Goal: Information Seeking & Learning: Learn about a topic

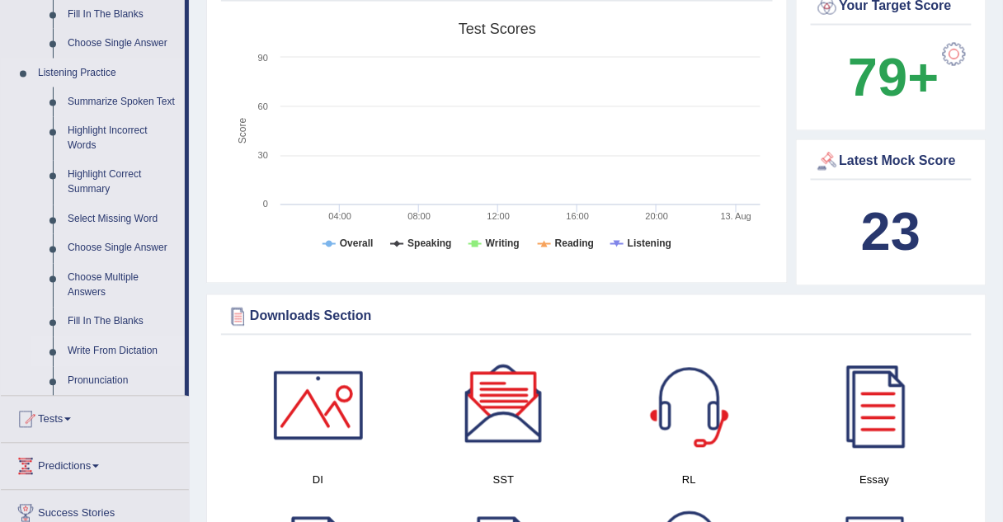
click at [139, 346] on link "Write From Dictation" at bounding box center [122, 352] width 125 height 30
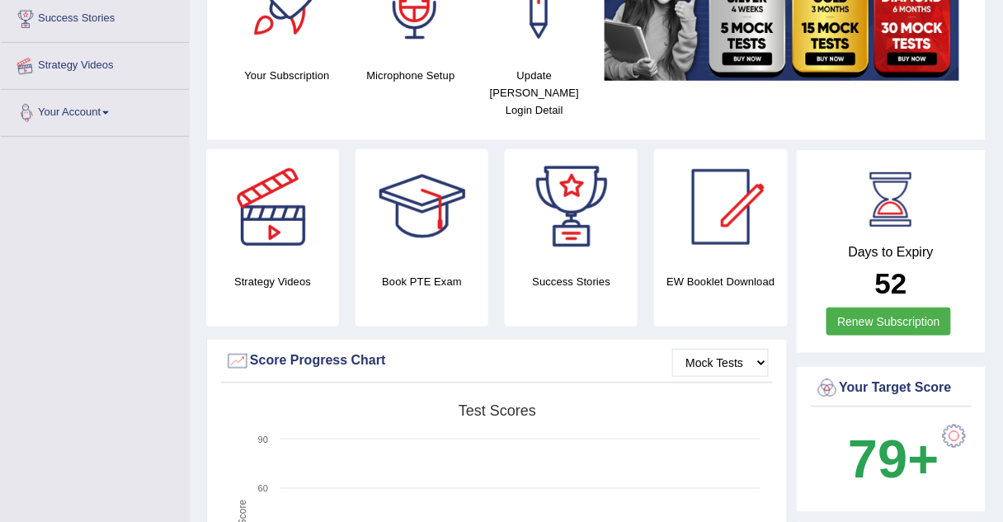
scroll to position [337, 0]
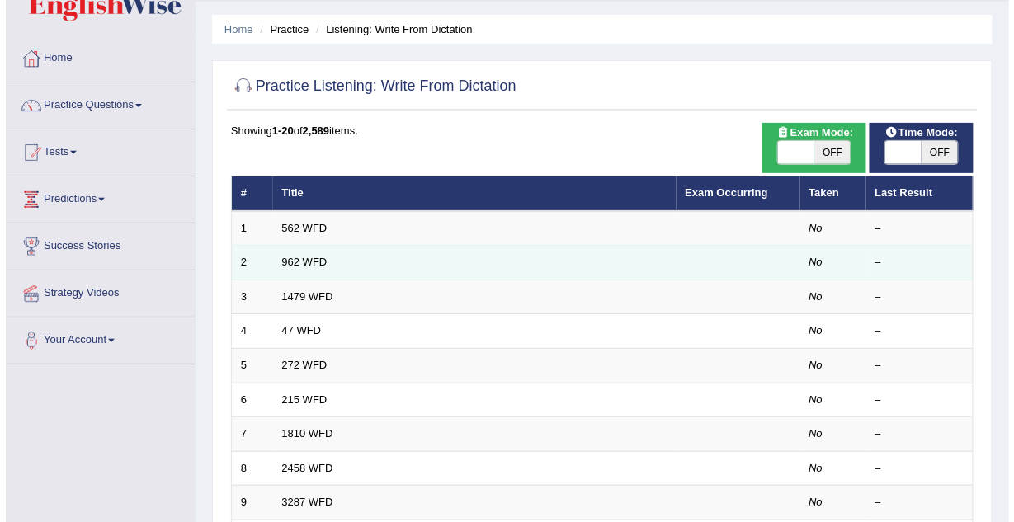
scroll to position [66, 0]
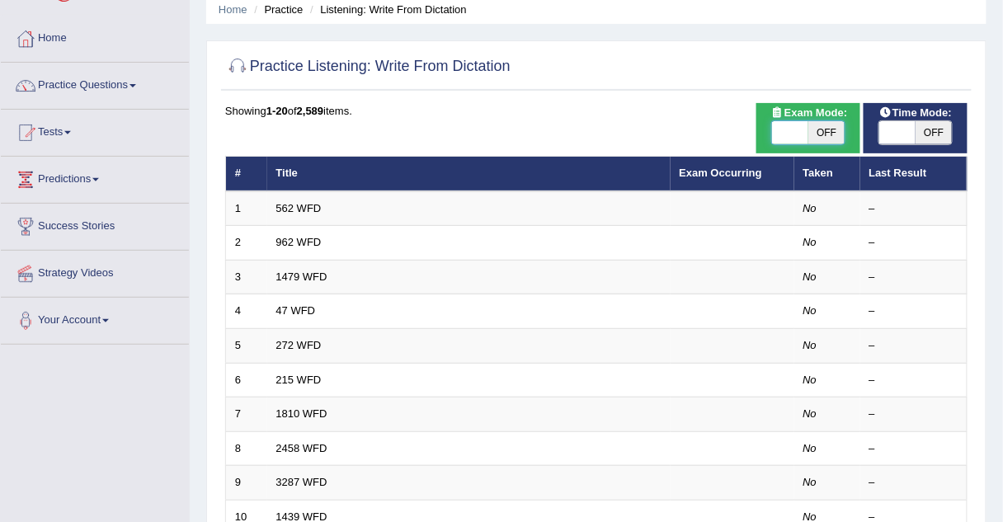
click at [789, 134] on span at bounding box center [790, 132] width 36 height 23
checkbox input "true"
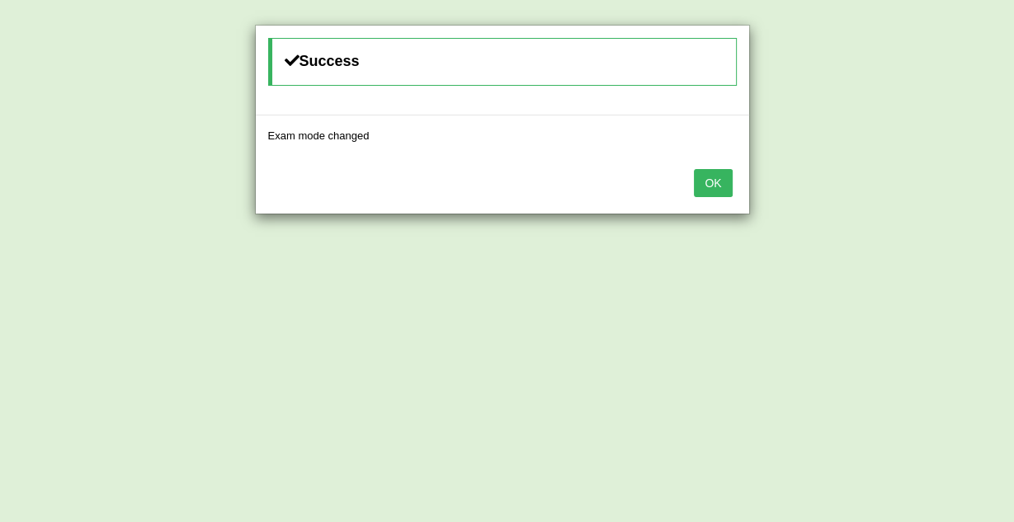
click at [719, 178] on button "OK" at bounding box center [713, 183] width 38 height 28
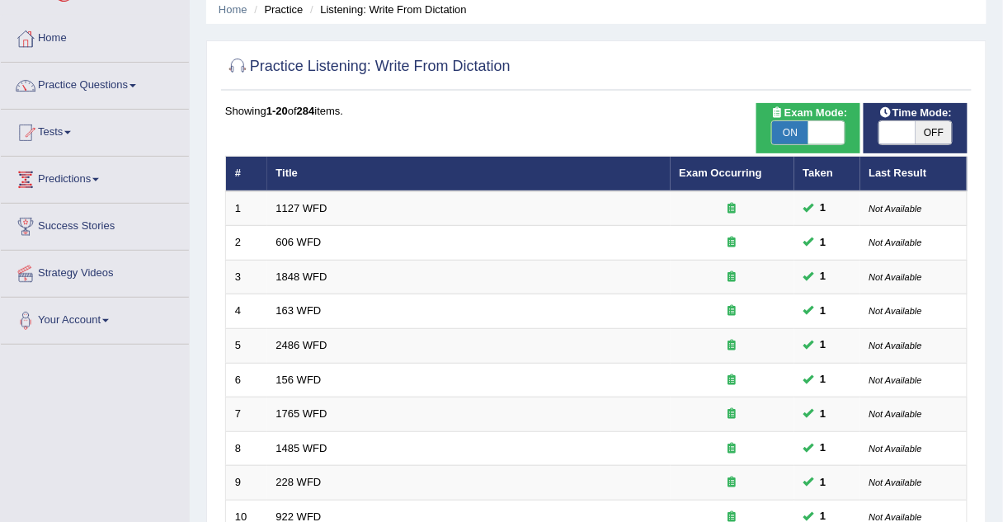
click at [893, 131] on span at bounding box center [897, 132] width 36 height 23
checkbox input "true"
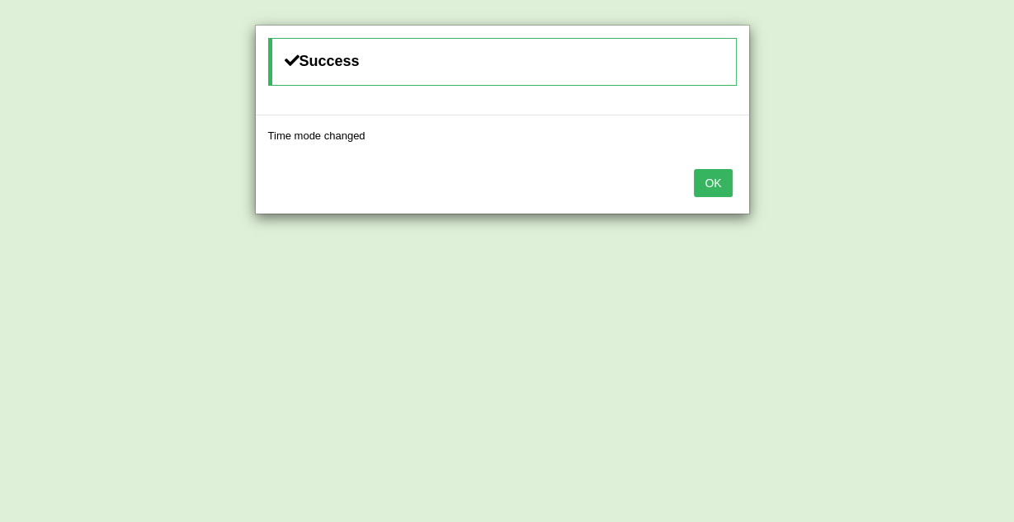
click at [714, 181] on button "OK" at bounding box center [713, 183] width 38 height 28
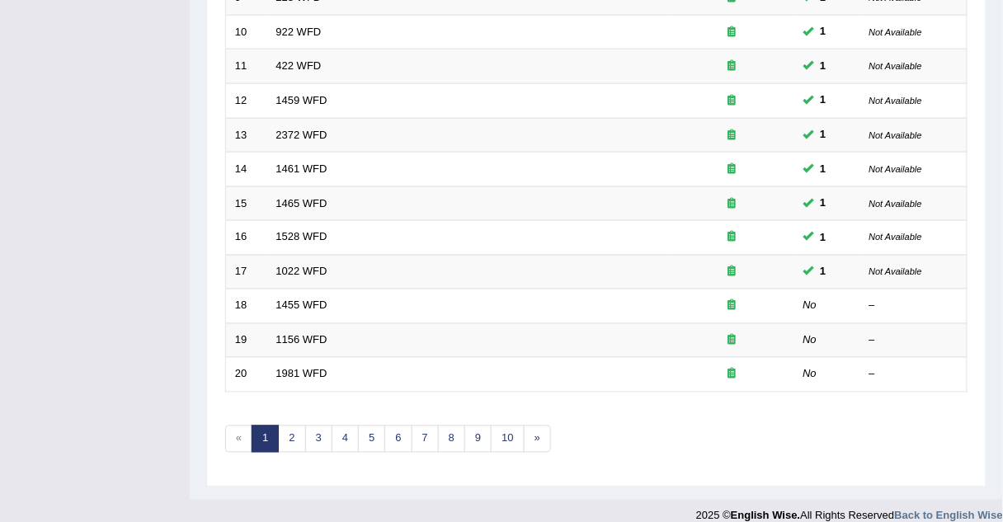
scroll to position [563, 0]
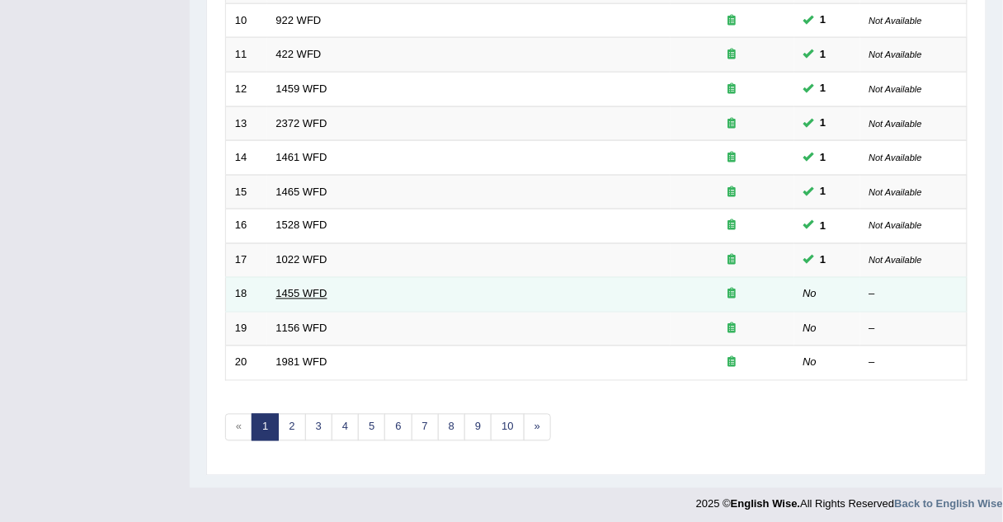
click at [294, 291] on link "1455 WFD" at bounding box center [301, 294] width 51 height 12
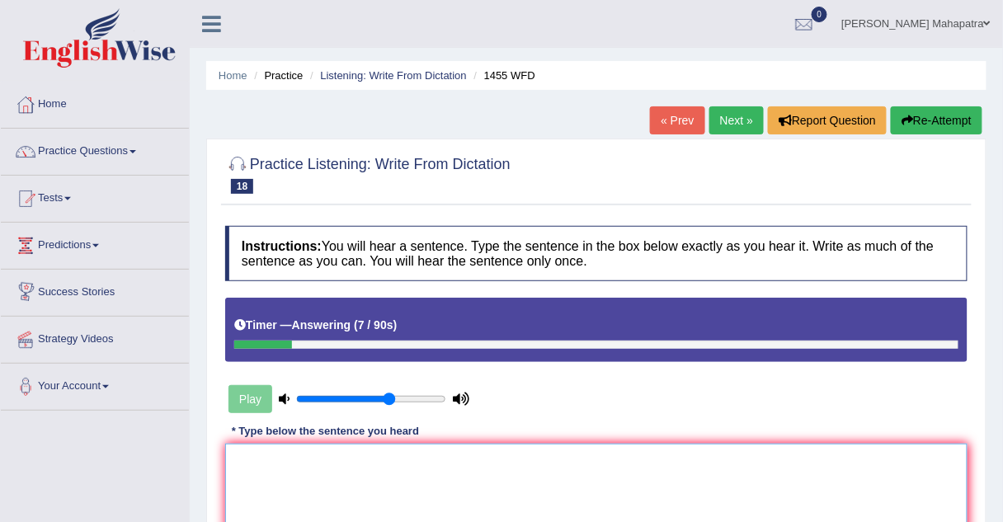
click at [347, 486] on textarea at bounding box center [596, 524] width 742 height 160
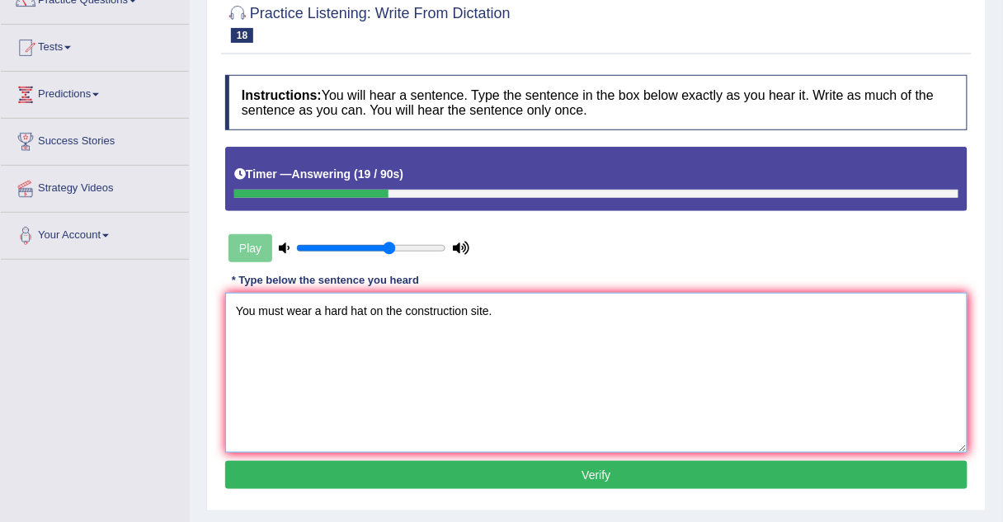
scroll to position [198, 0]
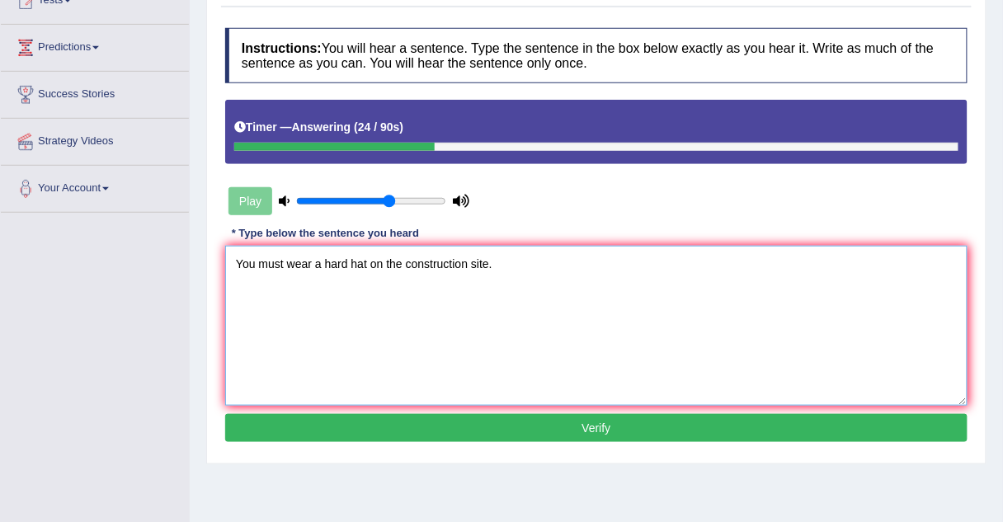
click at [381, 263] on textarea "You must wear a hard hat on the construction site." at bounding box center [596, 326] width 742 height 160
type textarea "You must wear a hard hat on at the construction site."
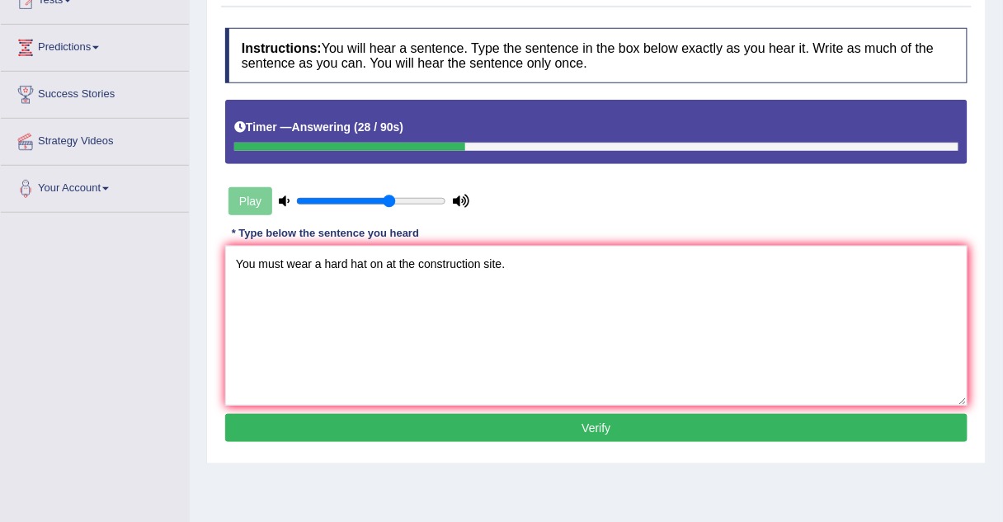
click at [577, 423] on button "Verify" at bounding box center [596, 428] width 742 height 28
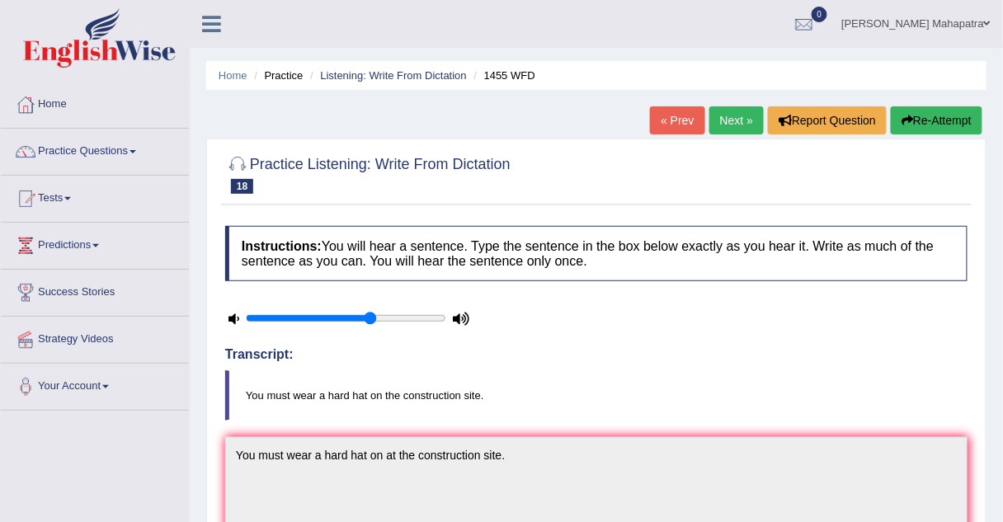
scroll to position [0, 0]
click at [728, 126] on link "Next »" at bounding box center [736, 120] width 54 height 28
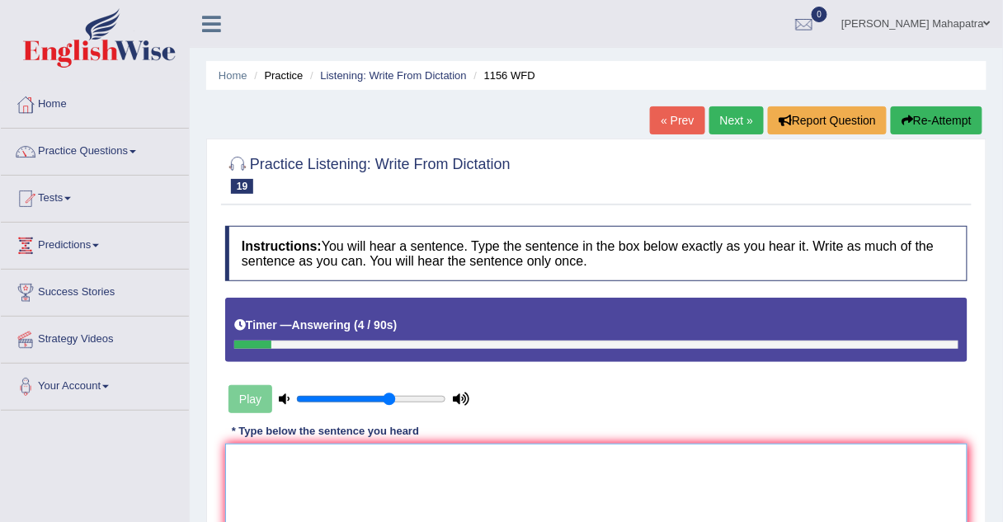
click at [605, 474] on textarea at bounding box center [596, 524] width 742 height 160
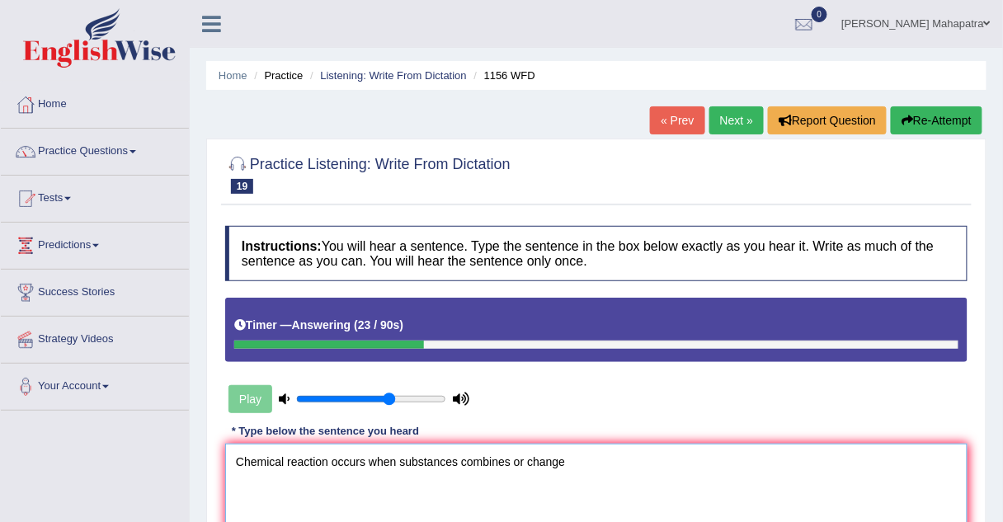
click at [510, 459] on textarea "Chemical reaction occurs when substances combines or change" at bounding box center [596, 524] width 742 height 160
click at [323, 459] on textarea "Chemical reaction occurs when substances combines combine or change" at bounding box center [596, 524] width 742 height 160
click at [328, 463] on textarea "Chemical reaction occurs when substances combines combine or change" at bounding box center [596, 524] width 742 height 160
click at [534, 461] on textarea "Chemical reaction occured occur occurs when substances combines combine or chan…" at bounding box center [596, 524] width 742 height 160
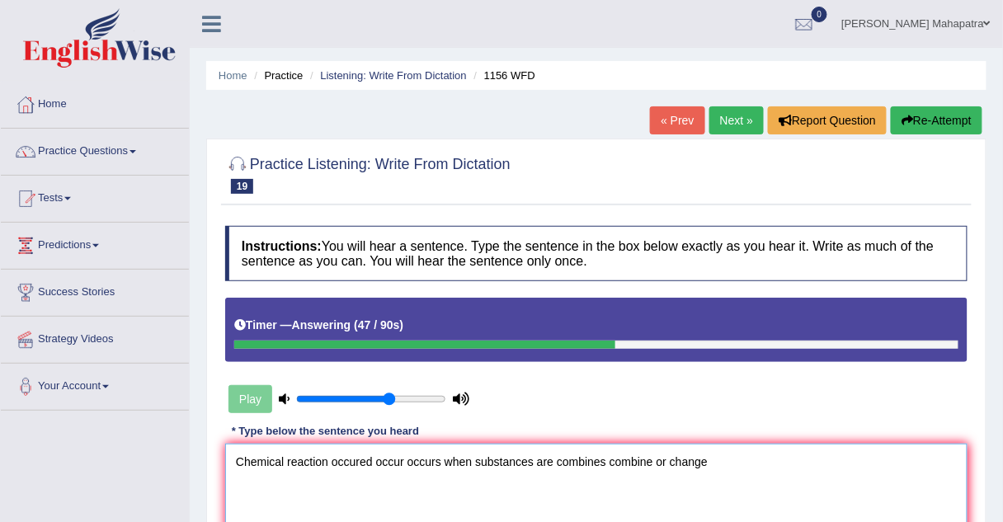
click at [711, 469] on textarea "Chemical reaction occured occur occurs when substances are combines combine or …" at bounding box center [596, 524] width 742 height 160
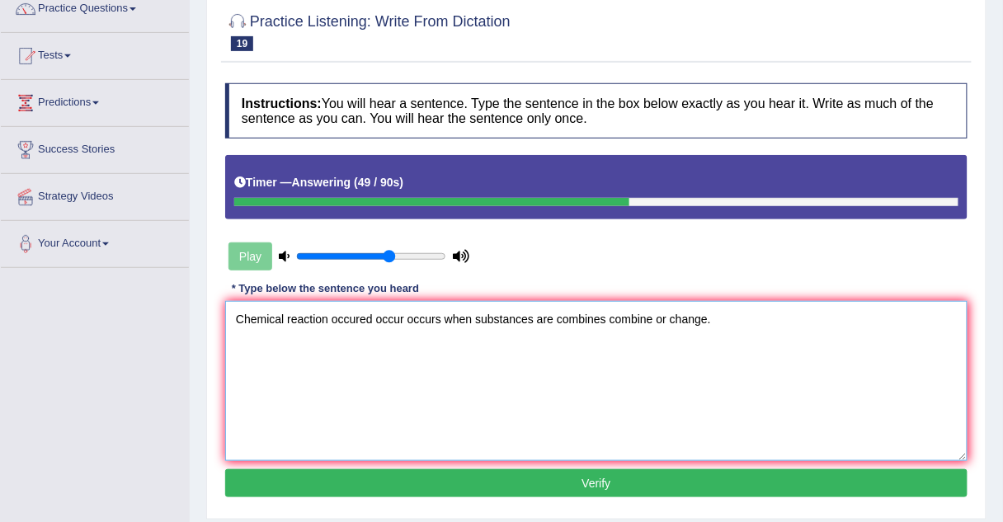
scroll to position [198, 0]
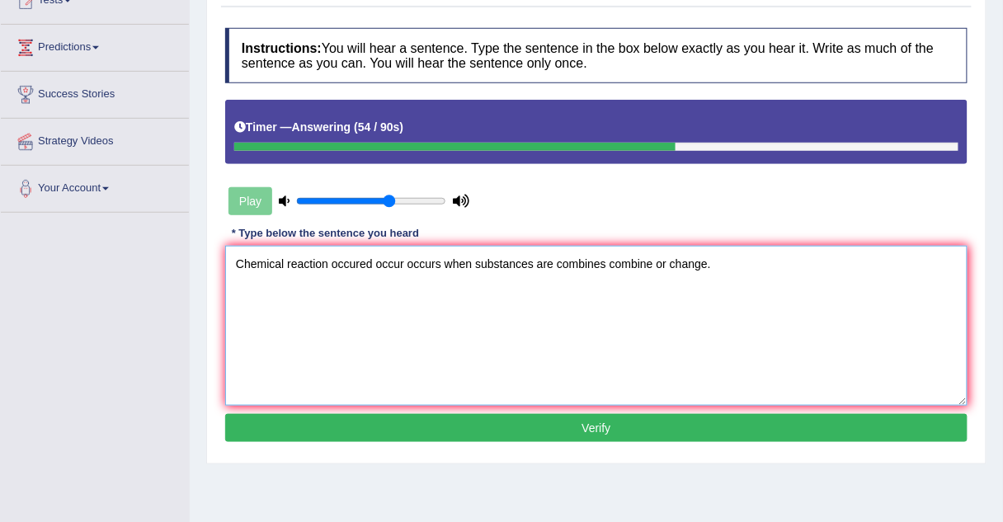
type textarea "Chemical reaction occured occur occurs when substances are combines combine or …"
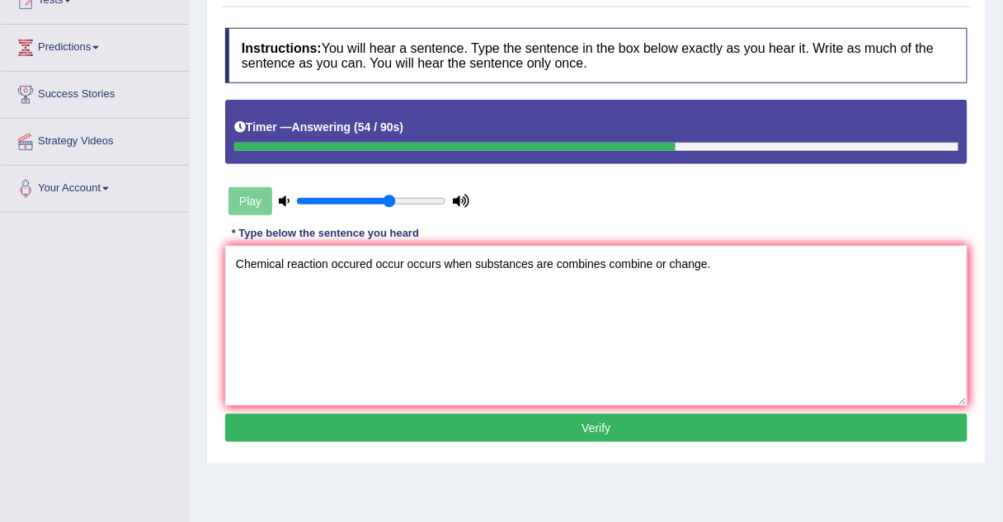
click at [530, 417] on button "Verify" at bounding box center [596, 428] width 742 height 28
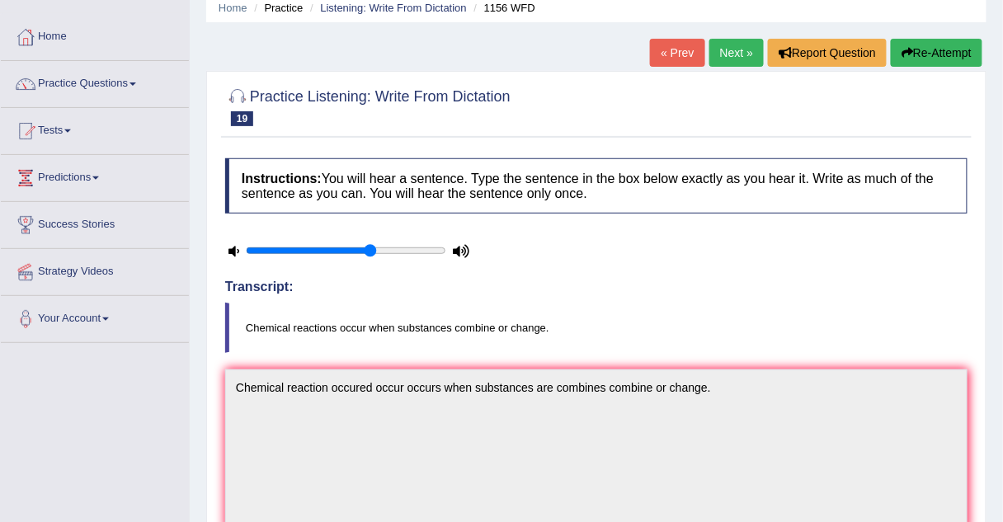
scroll to position [66, 0]
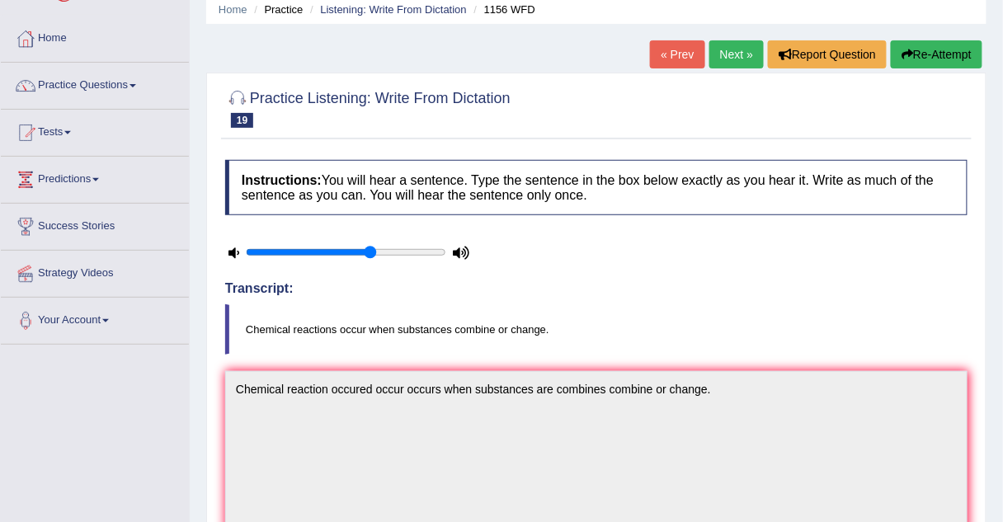
click at [727, 50] on link "Next »" at bounding box center [736, 54] width 54 height 28
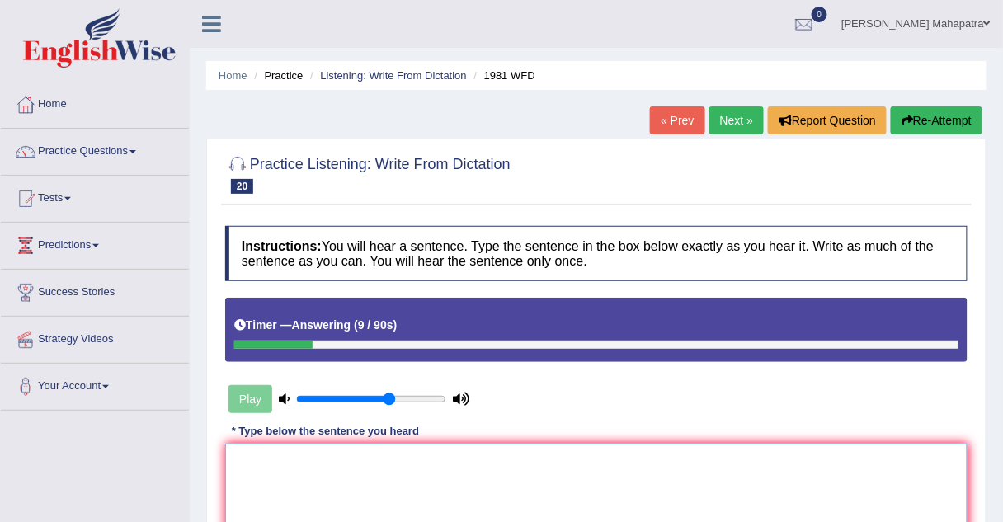
click at [662, 457] on textarea at bounding box center [596, 524] width 742 height 160
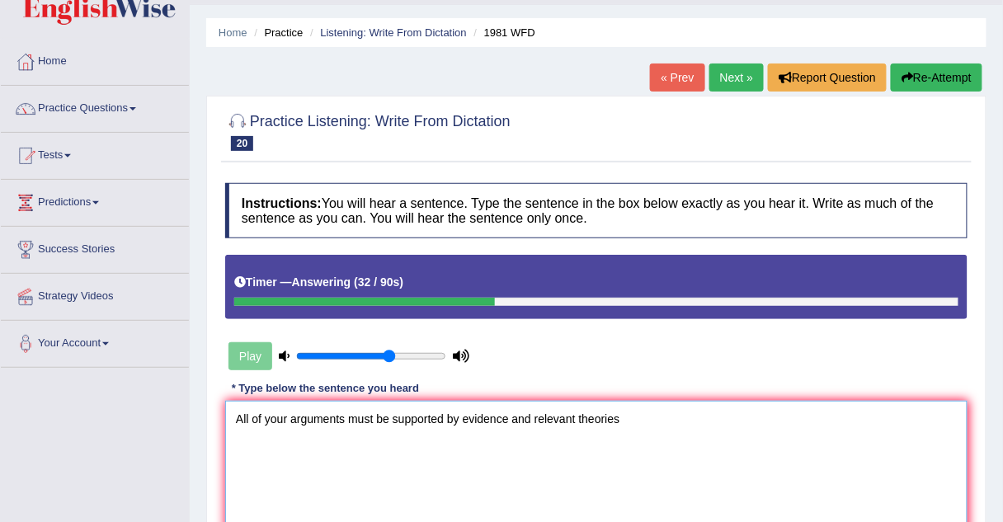
scroll to position [66, 0]
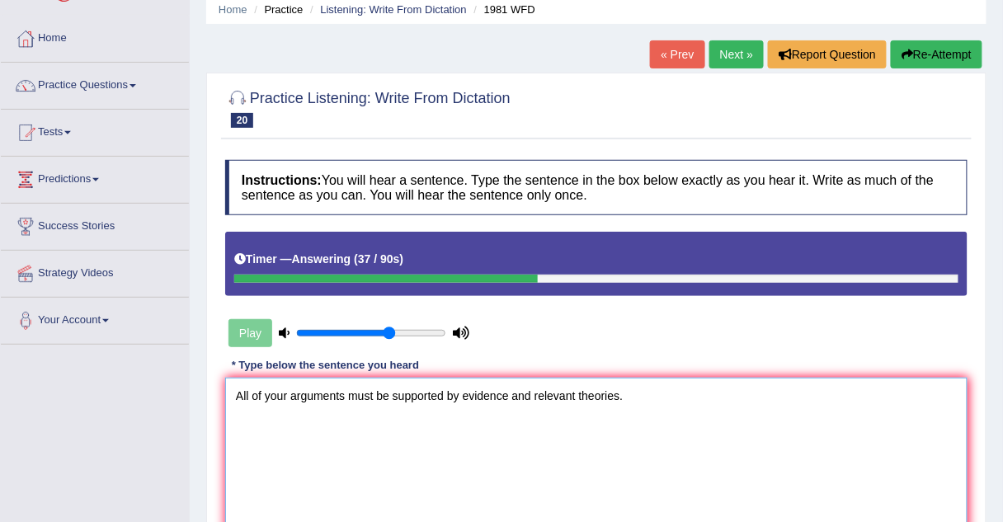
click at [506, 393] on textarea "All of your arguments must be supported by evidence and relevant theories." at bounding box center [596, 458] width 742 height 160
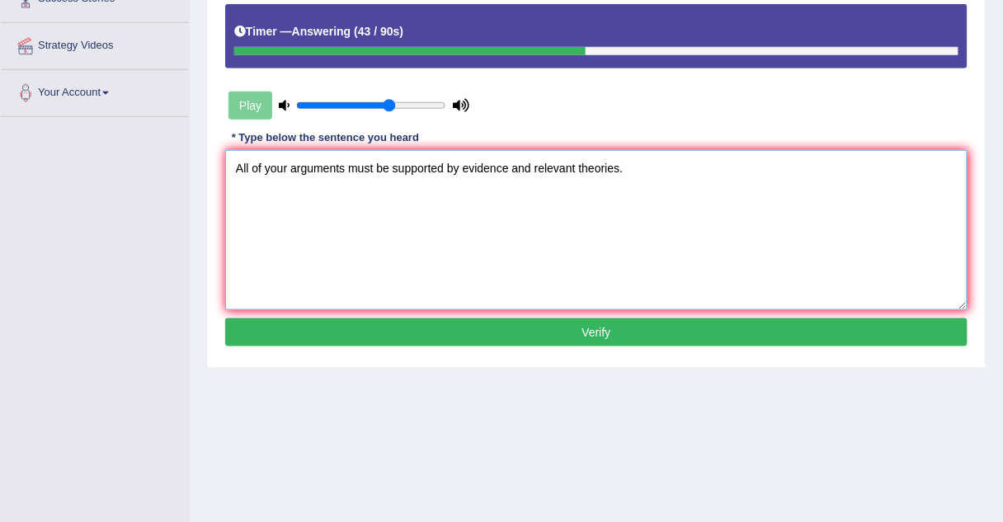
scroll to position [344, 0]
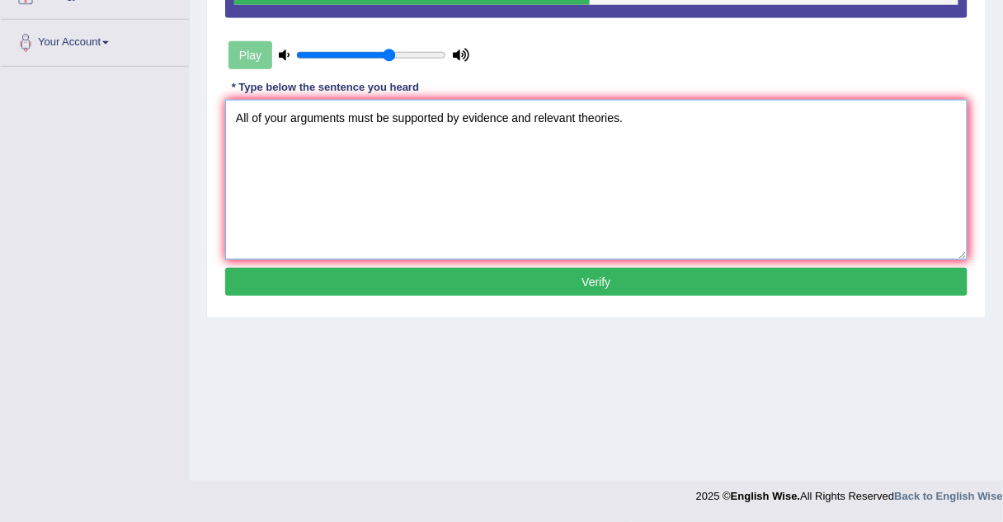
type textarea "All of your arguments must be supported by evidence and relevant theories."
click at [547, 282] on button "Verify" at bounding box center [596, 282] width 742 height 28
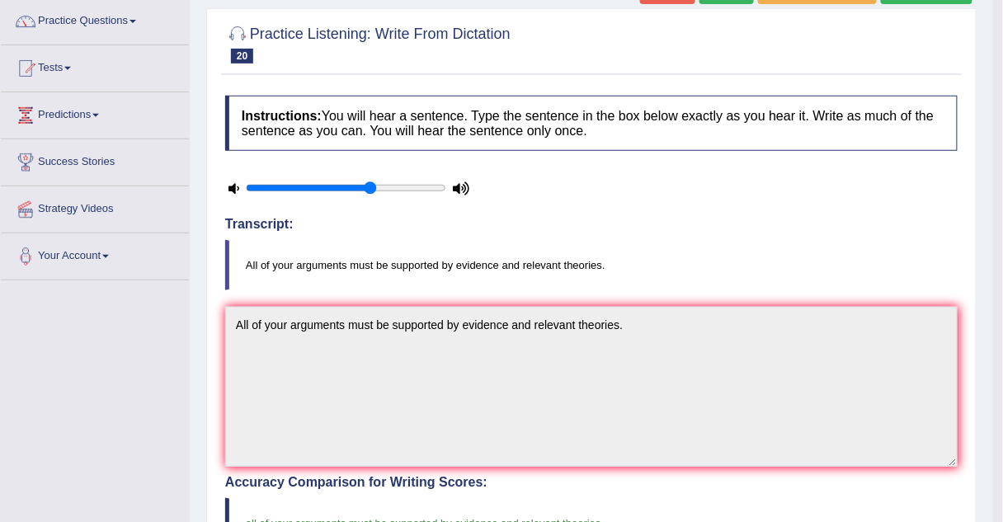
scroll to position [0, 0]
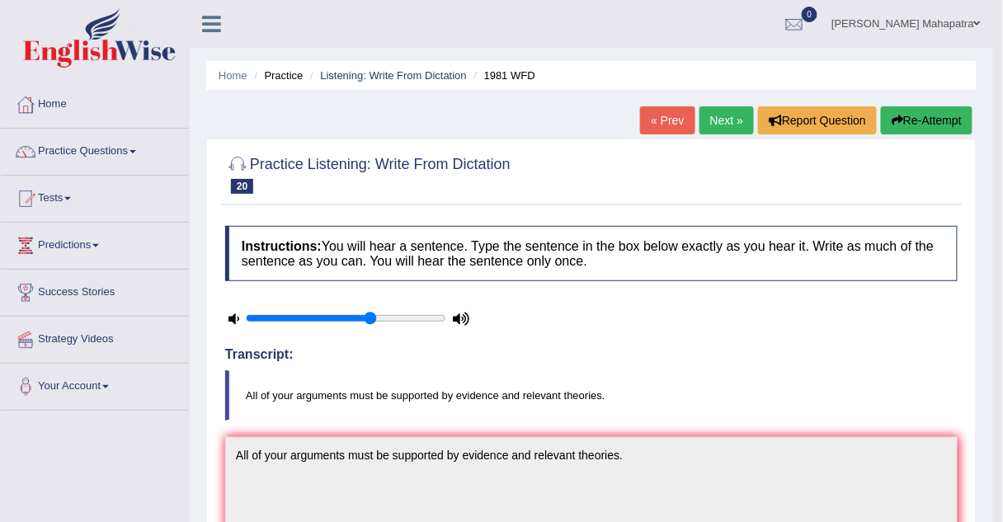
click at [727, 118] on link "Next »" at bounding box center [726, 120] width 54 height 28
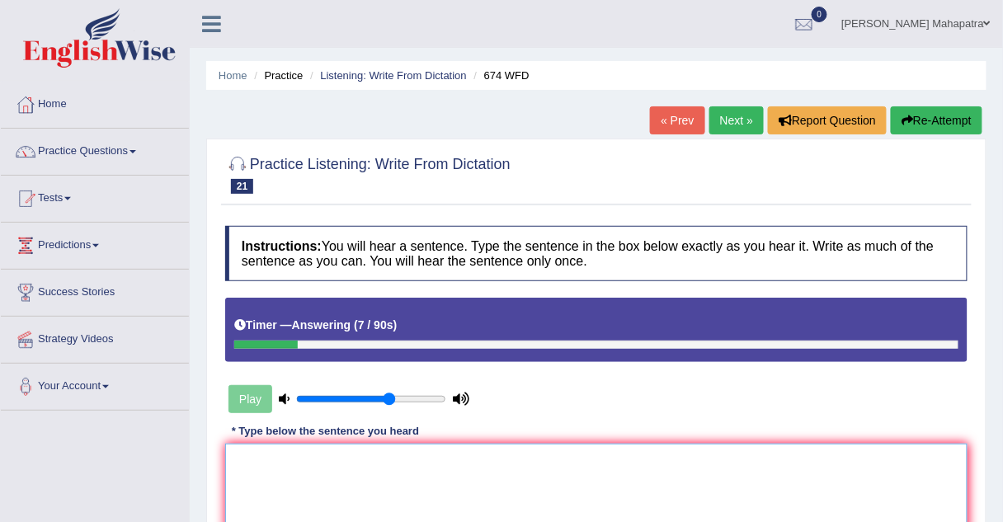
click at [313, 487] on textarea at bounding box center [596, 524] width 742 height 160
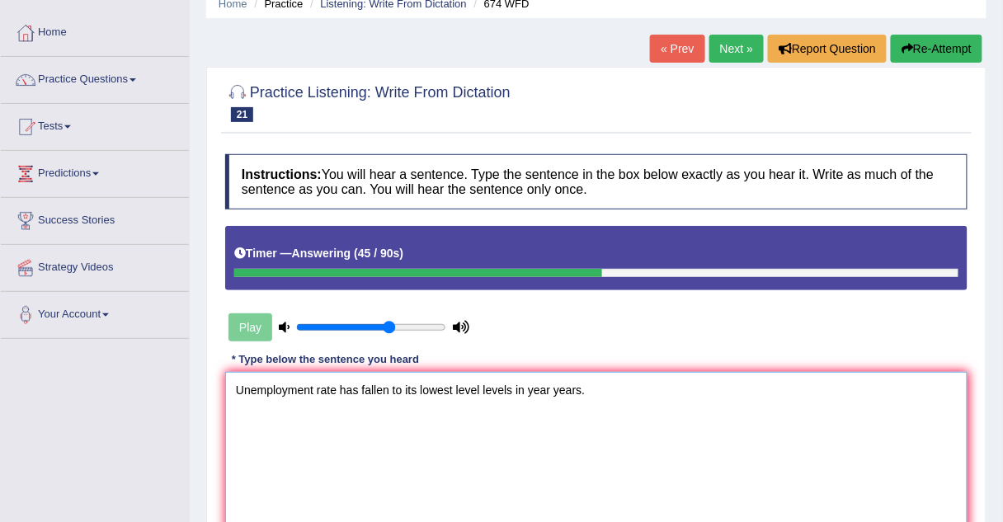
scroll to position [264, 0]
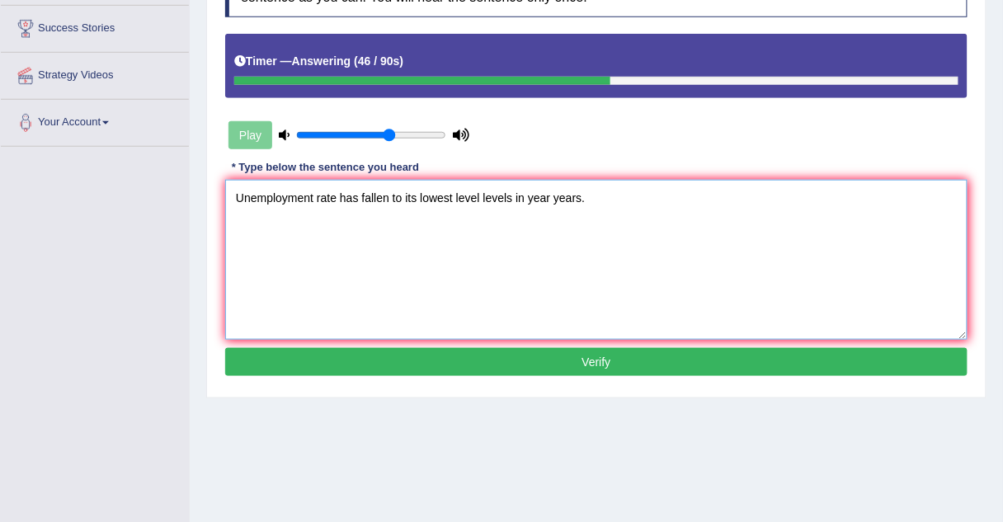
type textarea "Unemployment rate has fallen to its lowest level levels in year years."
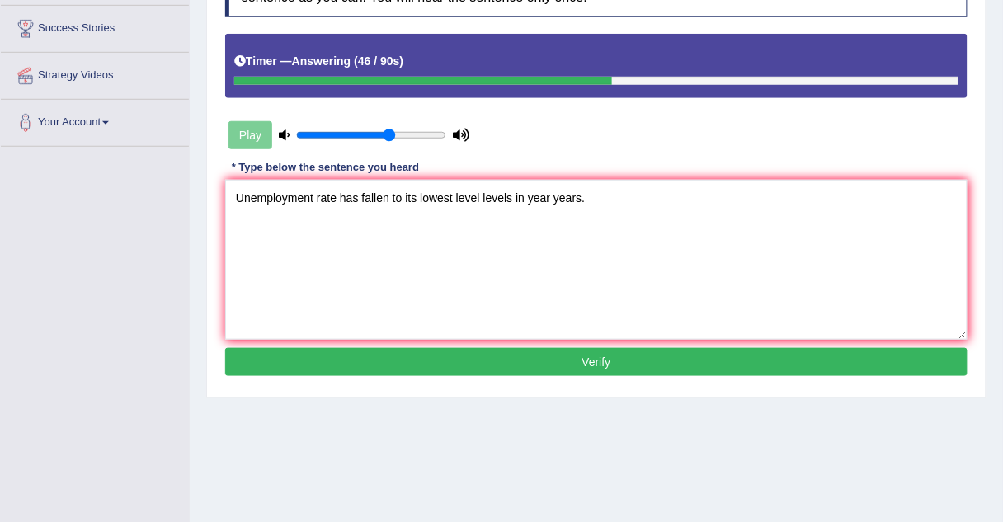
click at [544, 344] on div "Instructions: You will hear a sentence. Type the sentence in the box below exac…" at bounding box center [596, 172] width 751 height 436
click at [548, 363] on button "Verify" at bounding box center [596, 362] width 742 height 28
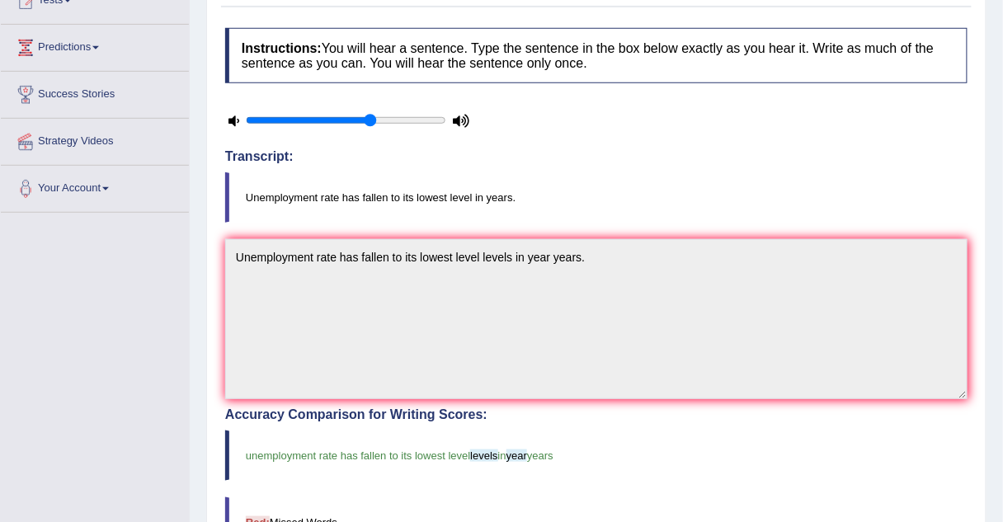
scroll to position [0, 0]
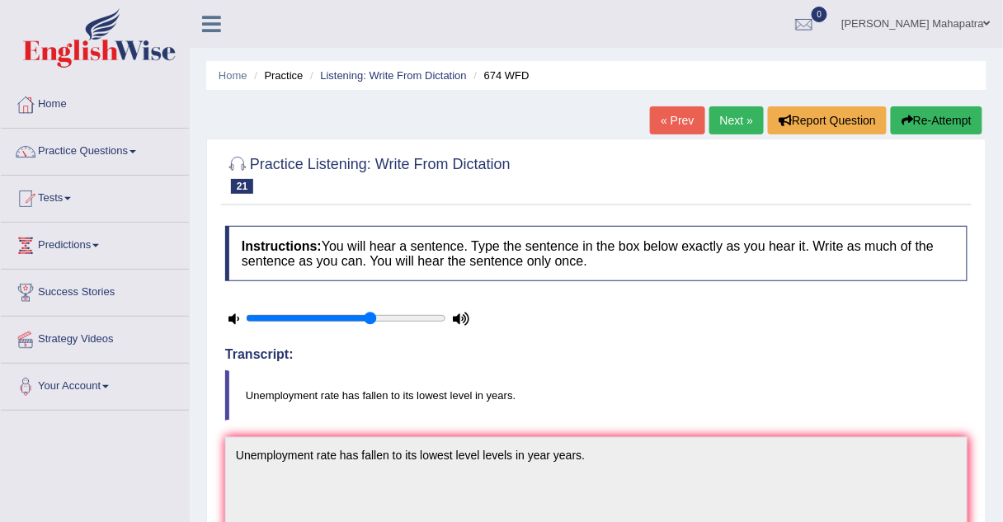
click at [725, 120] on link "Next »" at bounding box center [736, 120] width 54 height 28
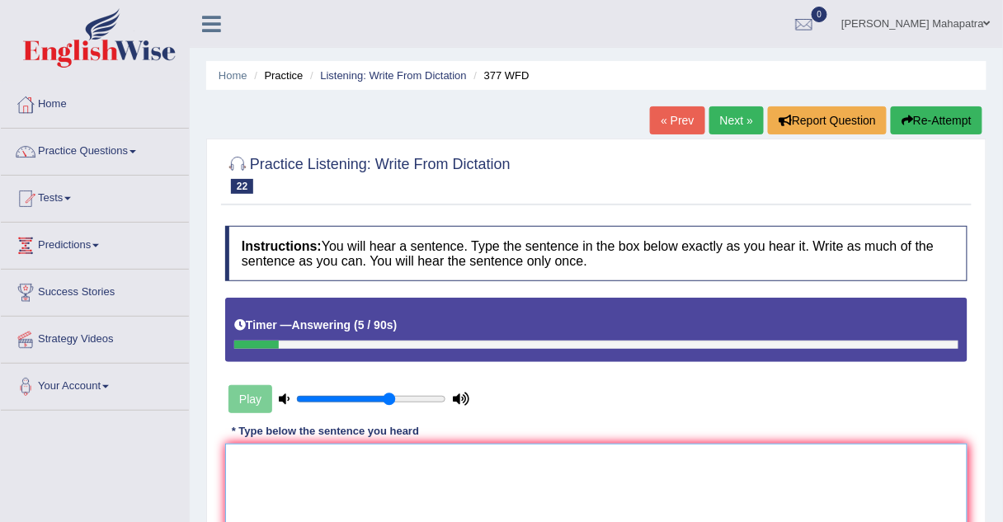
click at [529, 455] on textarea at bounding box center [596, 524] width 742 height 160
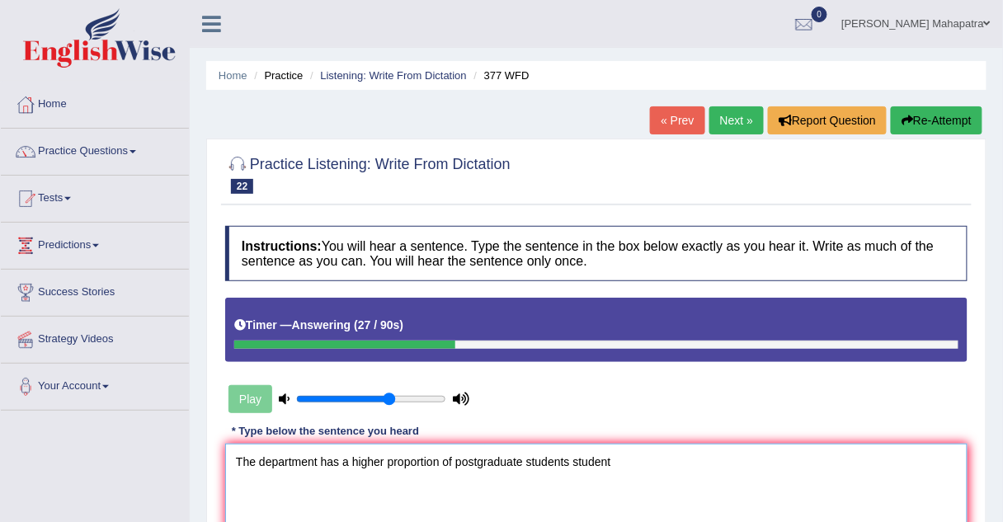
click at [440, 459] on textarea "The department has a higher proportion of postgraduate students student" at bounding box center [596, 524] width 742 height 160
click at [711, 459] on textarea "The department has a higher proportion higher-proportion of postgraduate studen…" at bounding box center [596, 524] width 742 height 160
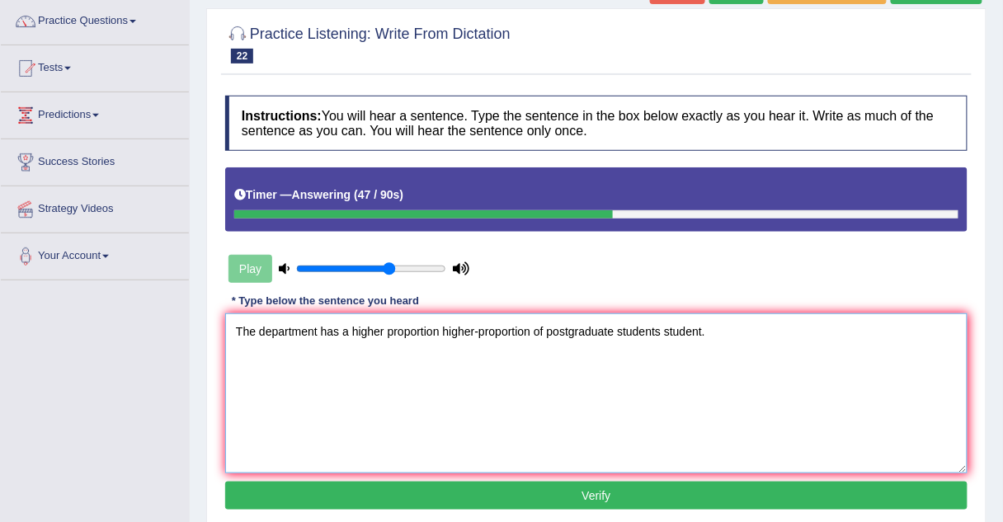
scroll to position [198, 0]
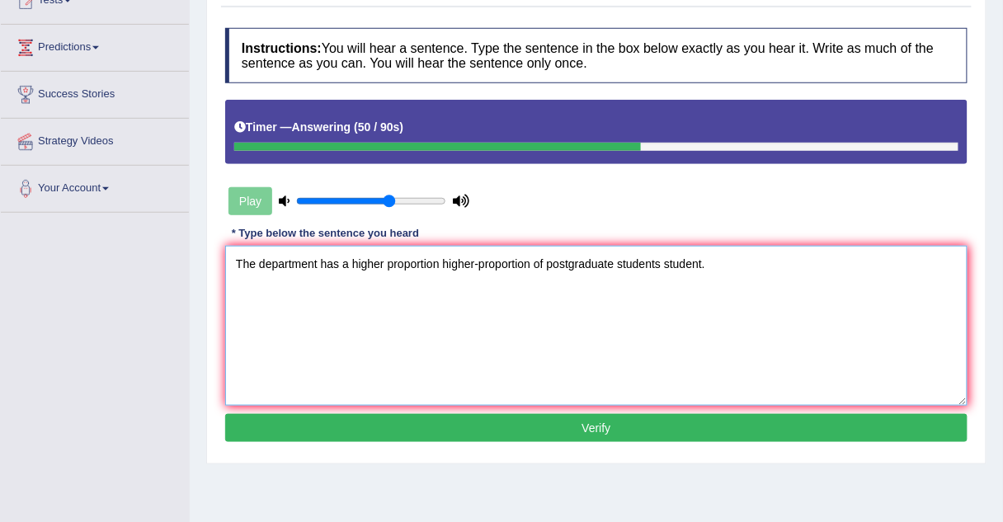
type textarea "The department has a higher proportion higher-proportion of postgraduate studen…"
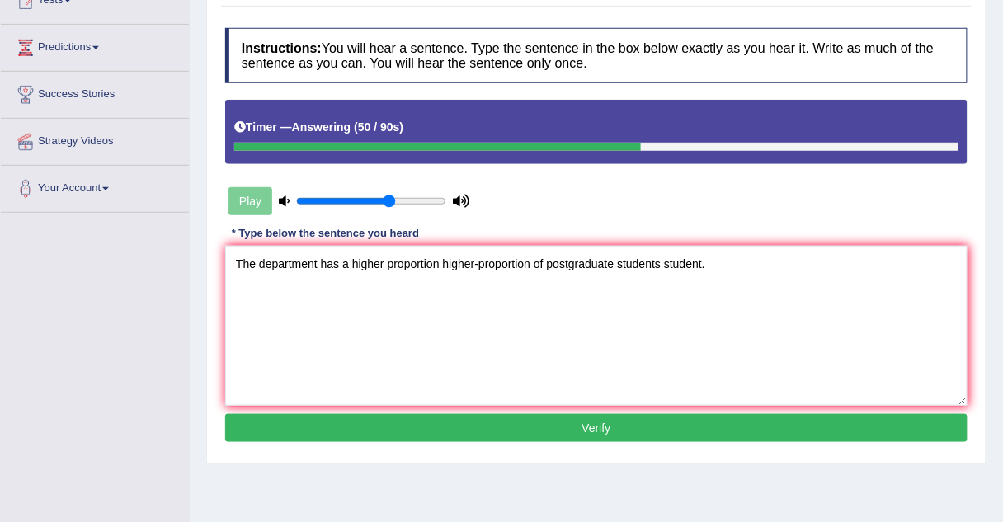
click at [565, 426] on button "Verify" at bounding box center [596, 428] width 742 height 28
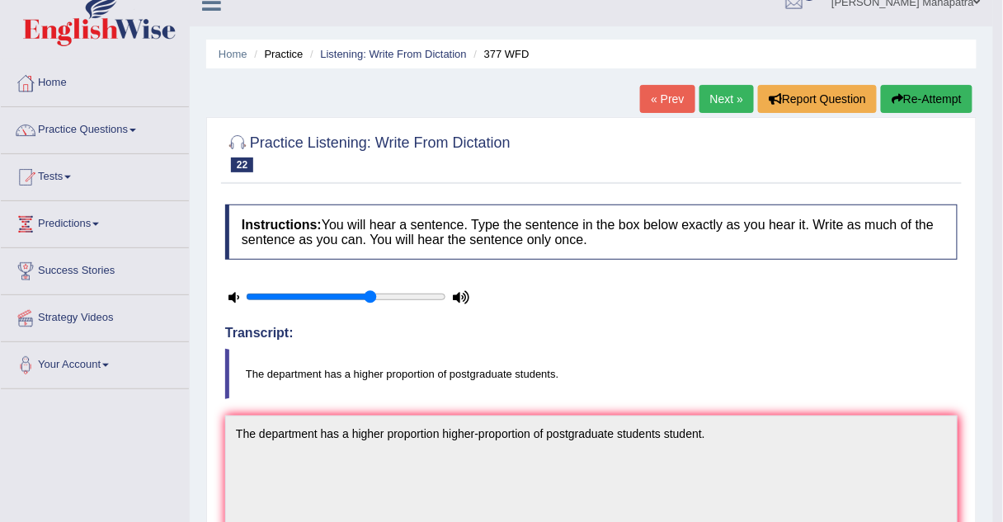
scroll to position [0, 0]
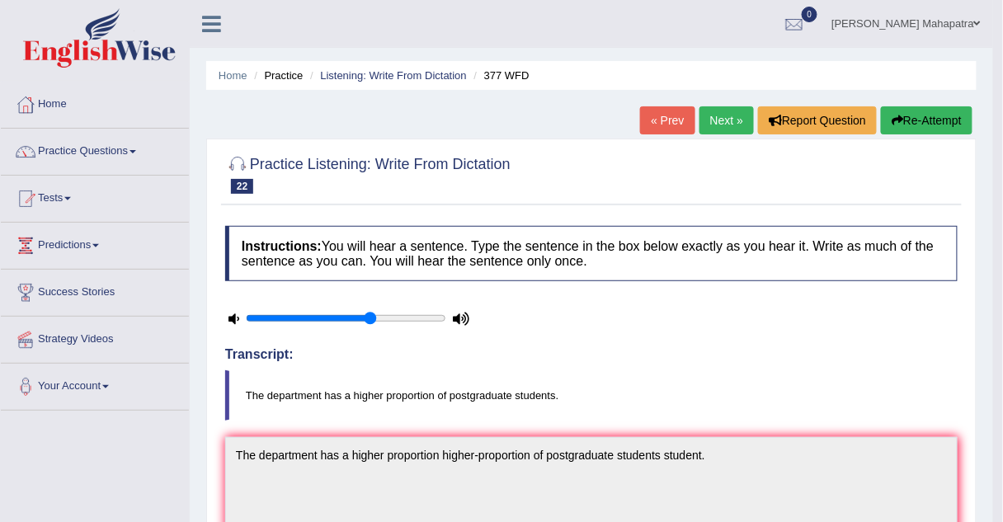
click at [720, 124] on link "Next »" at bounding box center [726, 120] width 54 height 28
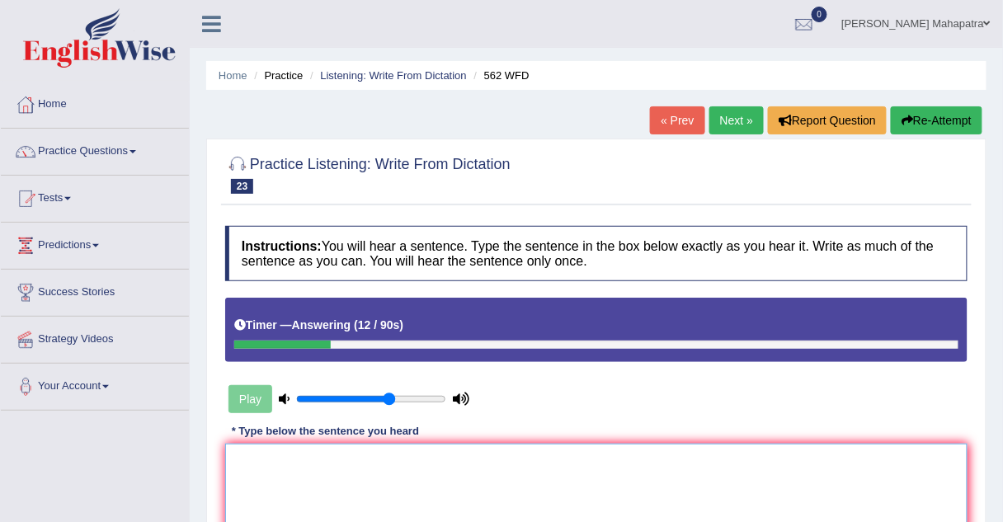
click at [455, 470] on textarea at bounding box center [596, 524] width 742 height 160
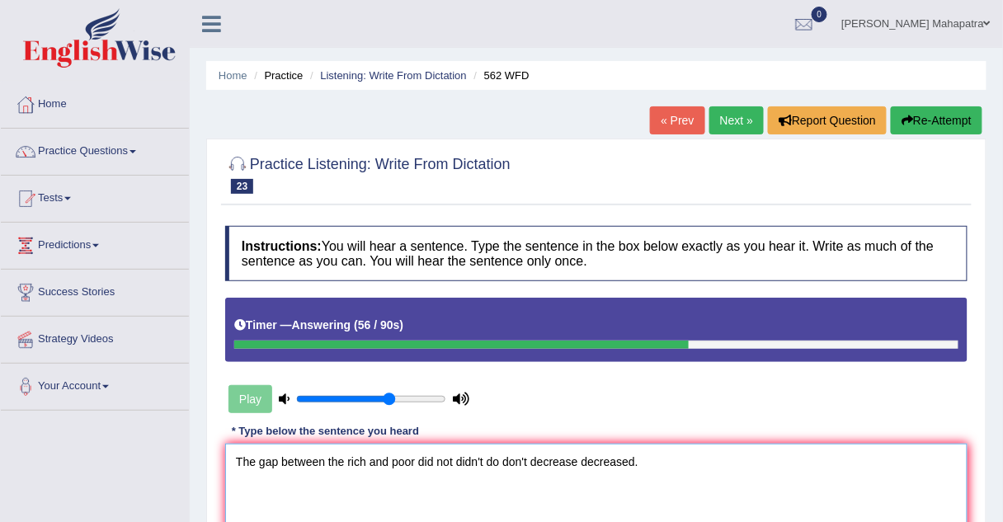
click at [543, 459] on textarea "The gap between the rich and poor did not didn't do don't decrease decreased." at bounding box center [596, 524] width 742 height 160
click at [453, 459] on textarea "The gap between the rich and poor did not didn't do don't decreased." at bounding box center [596, 524] width 742 height 160
click at [481, 459] on textarea "The gap between the rich and poor did not didn't do don't decreased." at bounding box center [596, 524] width 742 height 160
paste textarea "decrease"
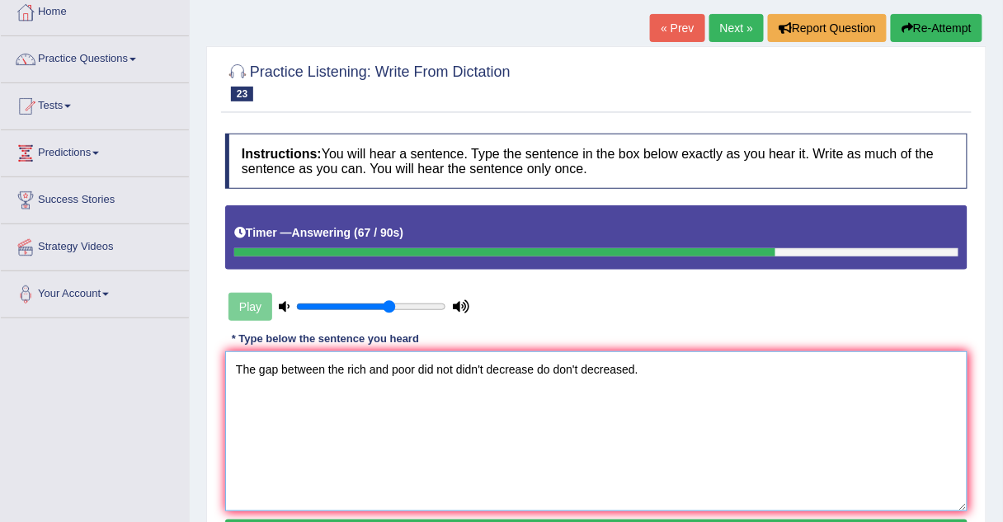
scroll to position [198, 0]
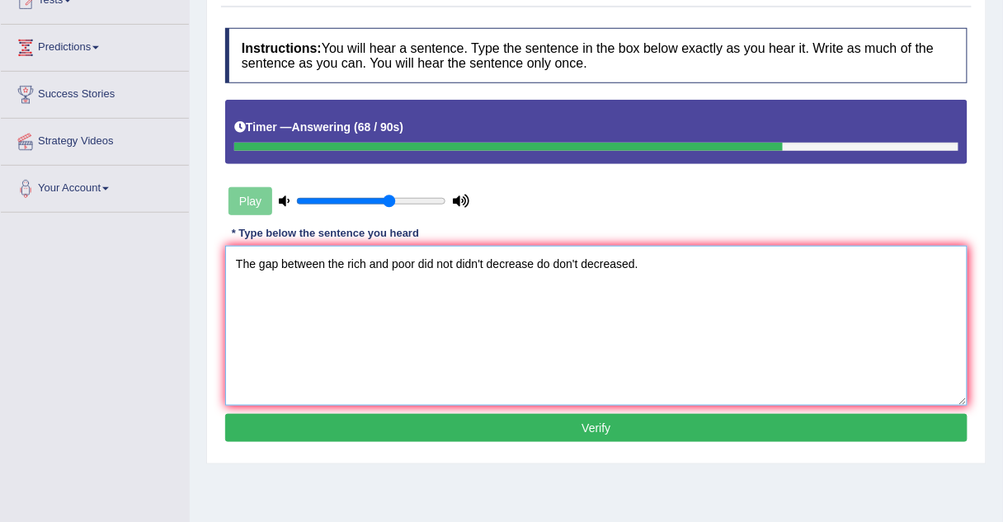
type textarea "The gap between the rich and poor did not didn't decrease do don't decreased."
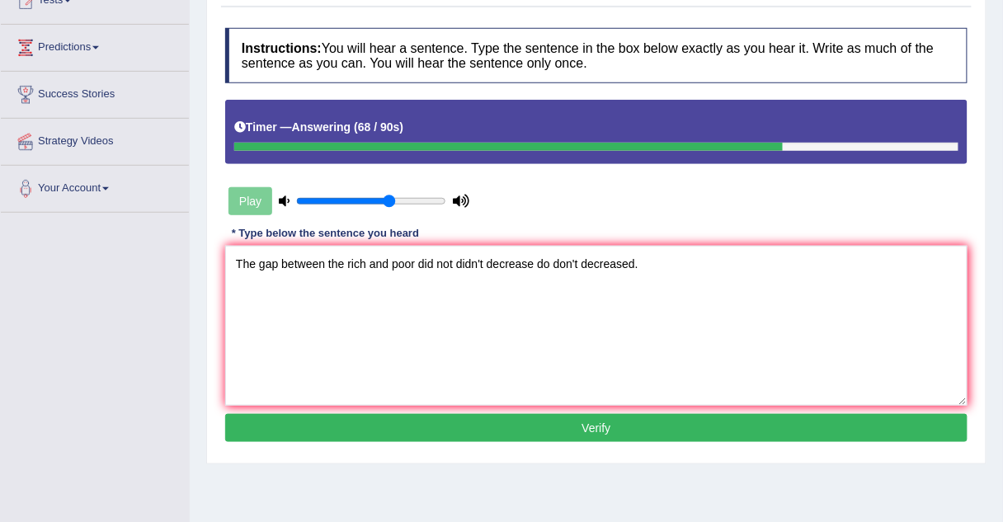
click at [511, 437] on button "Verify" at bounding box center [596, 428] width 742 height 28
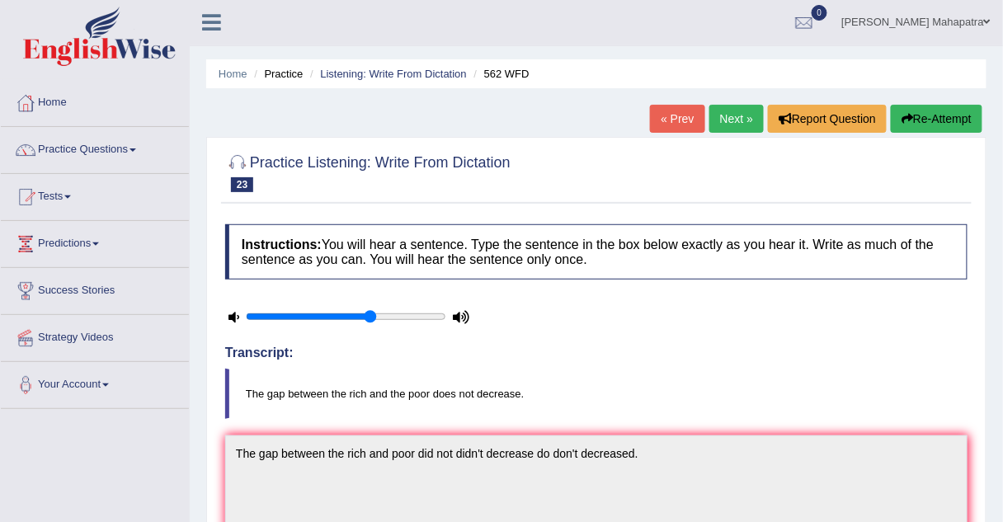
scroll to position [0, 0]
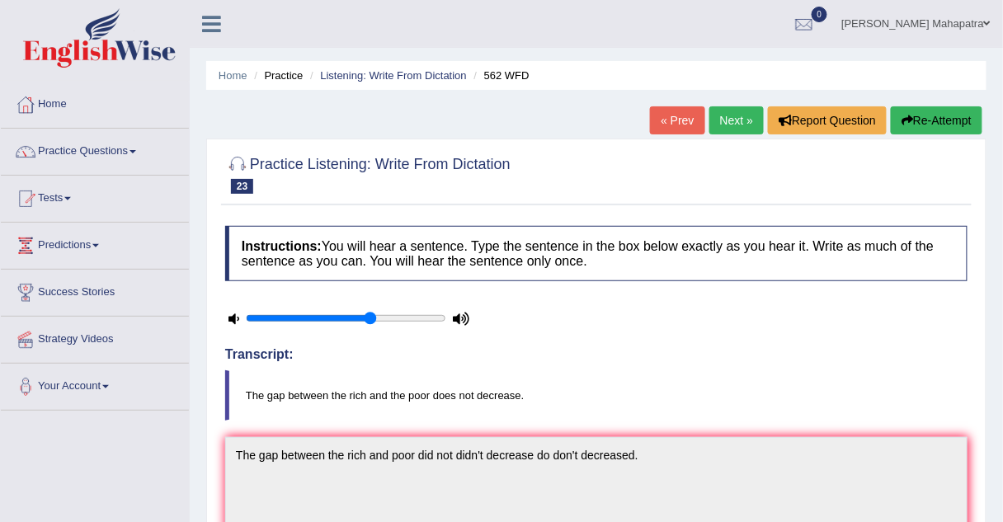
click at [737, 120] on link "Next »" at bounding box center [736, 120] width 54 height 28
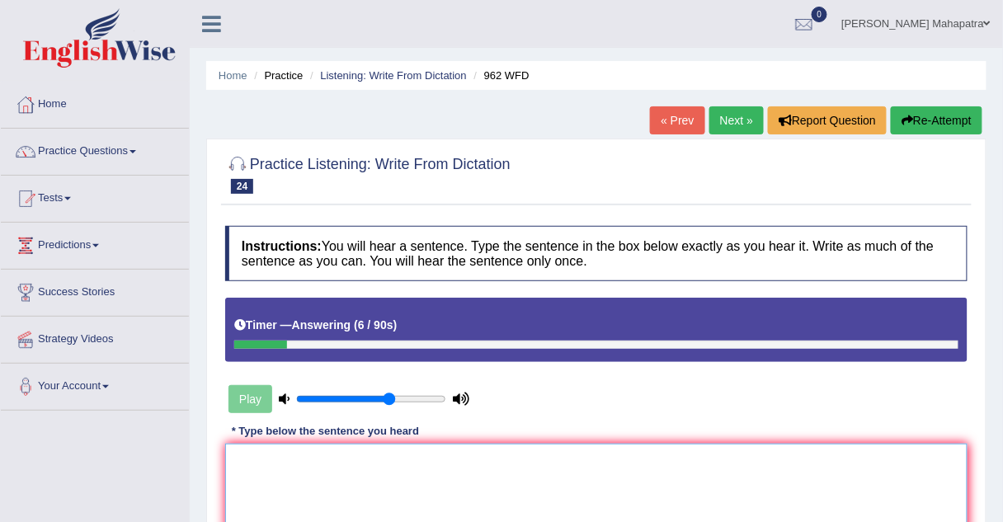
click at [472, 467] on textarea at bounding box center [596, 524] width 742 height 160
type textarea "If you have any question about the"
